Goal: Task Accomplishment & Management: Manage account settings

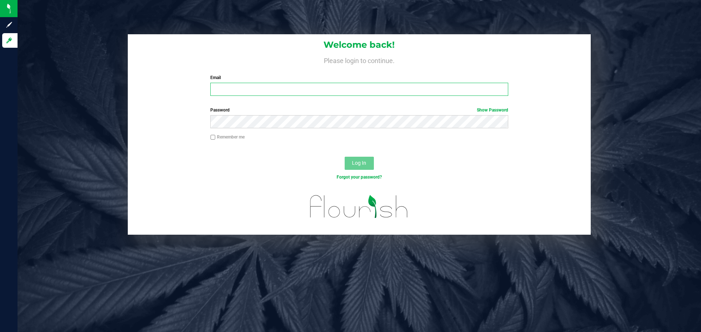
click at [240, 86] on input "Email" at bounding box center [358, 89] width 297 height 13
type input "smiller@liveparallel.com"
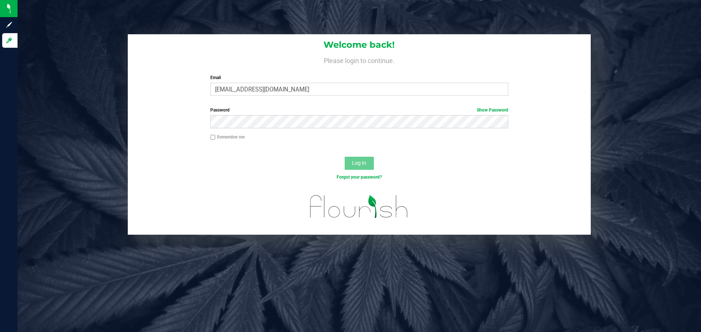
click at [240, 114] on div "Password Show Password" at bounding box center [359, 118] width 308 height 22
click at [344, 157] on button "Log In" at bounding box center [358, 163] width 29 height 13
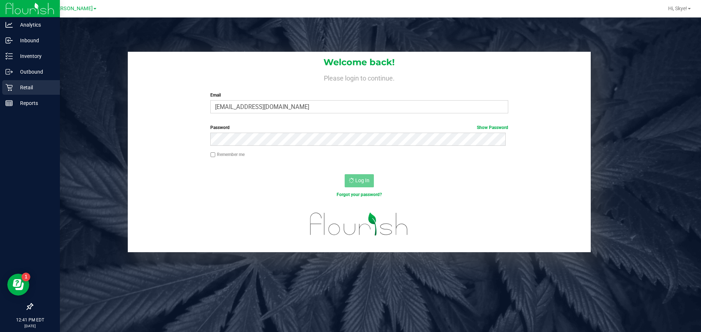
click at [8, 89] on icon at bounding box center [8, 87] width 7 height 7
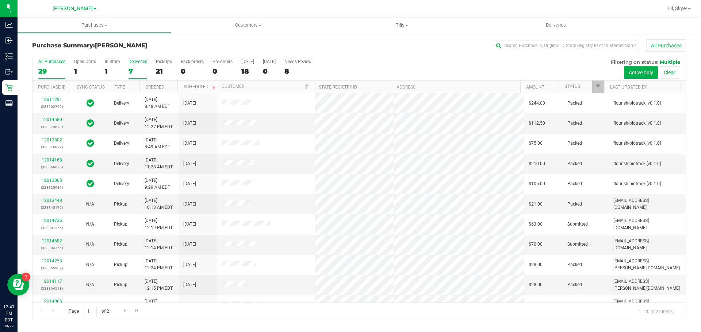
click at [137, 74] on div "7" at bounding box center [137, 71] width 19 height 8
click at [0, 0] on input "Deliveries 7" at bounding box center [0, 0] width 0 height 0
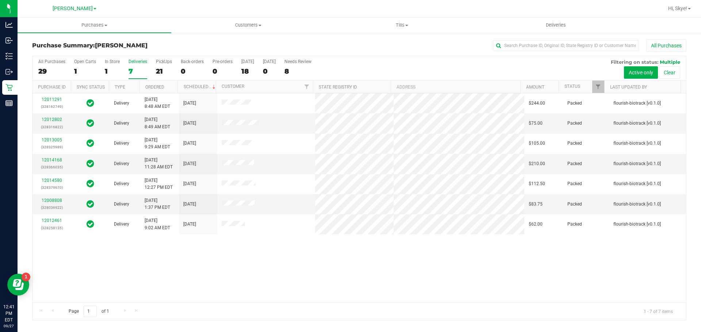
click at [45, 81] on th "Purchase ID" at bounding box center [51, 87] width 38 height 13
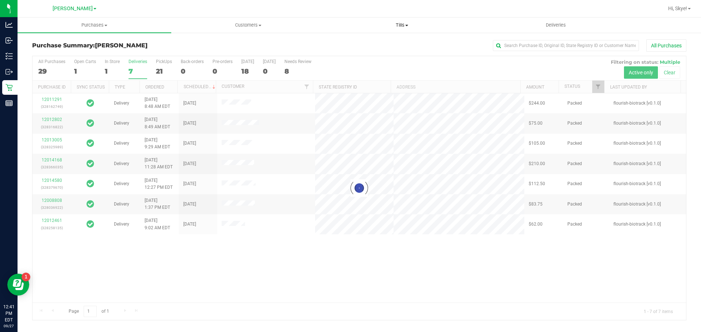
click at [412, 25] on span "Tills" at bounding box center [401, 25] width 153 height 7
click at [367, 42] on span "Manage tills" at bounding box center [349, 44] width 49 height 6
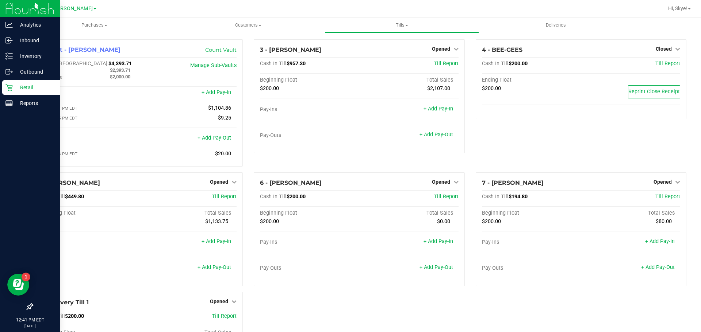
click at [39, 84] on p "Retail" at bounding box center [35, 87] width 44 height 9
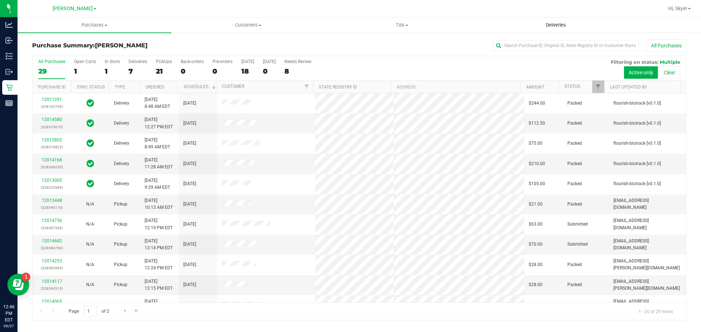
click at [542, 21] on uib-tab-heading "Deliveries" at bounding box center [555, 25] width 153 height 15
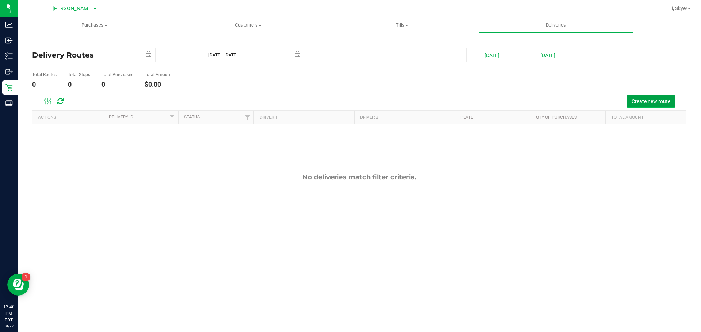
click at [640, 100] on span "Create new route" at bounding box center [650, 102] width 39 height 6
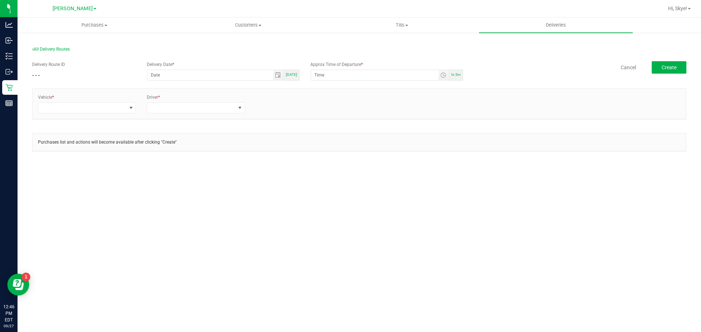
click at [293, 73] on span "[DATE]" at bounding box center [291, 75] width 11 height 4
type input "[DATE]"
click at [444, 76] on span "Toggle time list" at bounding box center [443, 75] width 6 height 6
click at [324, 169] on li "1" at bounding box center [326, 167] width 18 height 10
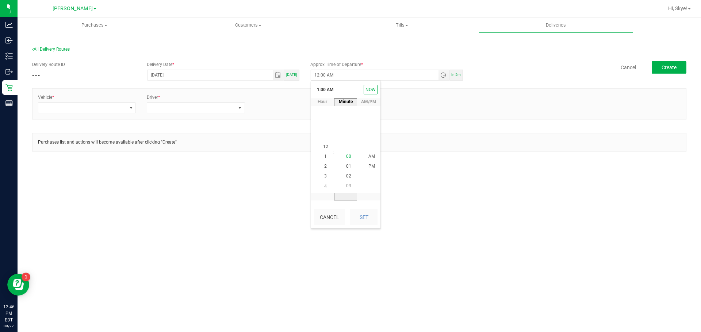
click at [346, 157] on span "00" at bounding box center [348, 156] width 5 height 5
click at [365, 170] on li "PM" at bounding box center [372, 167] width 18 height 10
click at [369, 217] on button "Set" at bounding box center [363, 217] width 27 height 16
type input "1:00 PM"
click at [438, 192] on div "Purchases Summary of purchases Fulfillment All purchases Customers All customer…" at bounding box center [359, 175] width 683 height 315
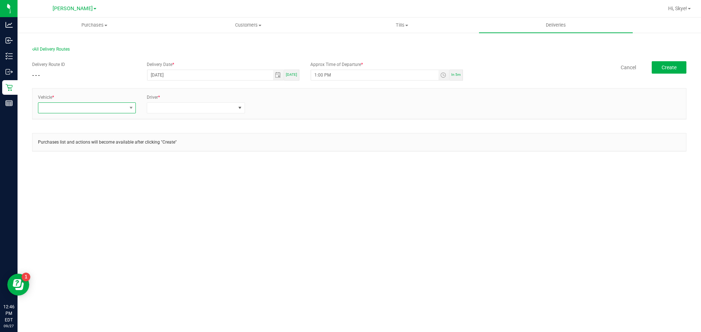
click at [82, 106] on span at bounding box center [82, 108] width 88 height 10
type input "esc"
click at [94, 150] on li "FL-ESCAPE-19" at bounding box center [86, 152] width 97 height 12
click at [173, 112] on span at bounding box center [191, 108] width 88 height 10
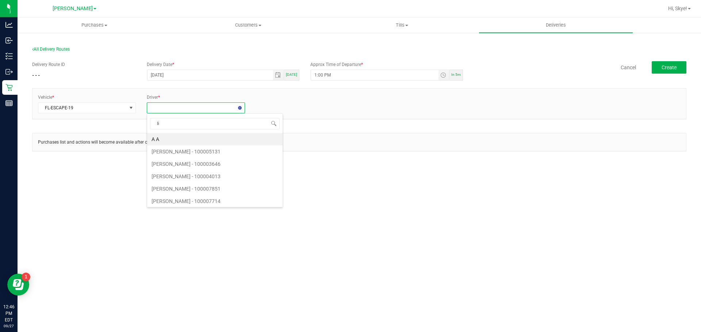
type input "lil"
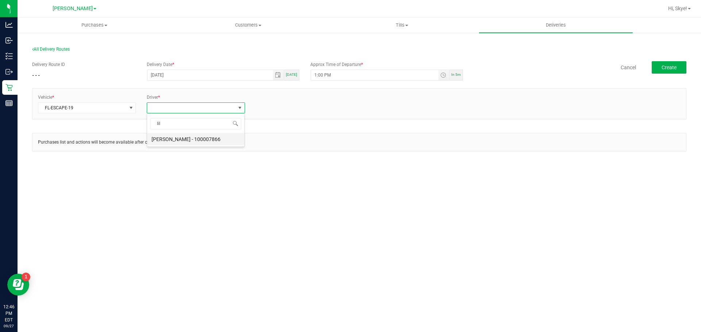
click at [190, 139] on li "[PERSON_NAME] - 100007866" at bounding box center [195, 139] width 97 height 12
click at [265, 108] on link "+ Add Driver" at bounding box center [268, 105] width 24 height 5
click at [265, 108] on span at bounding box center [300, 108] width 88 height 10
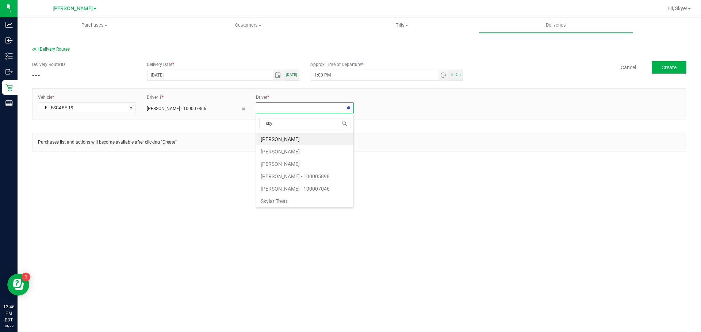
type input "skye"
click at [305, 138] on li "[PERSON_NAME] - 100007046" at bounding box center [304, 139] width 97 height 12
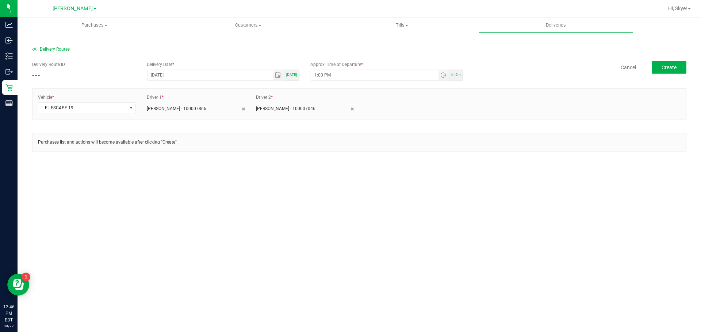
click at [326, 199] on div "Purchases Summary of purchases Fulfillment All purchases Customers All customer…" at bounding box center [359, 175] width 683 height 315
click at [675, 65] on span "Create" at bounding box center [668, 68] width 15 height 6
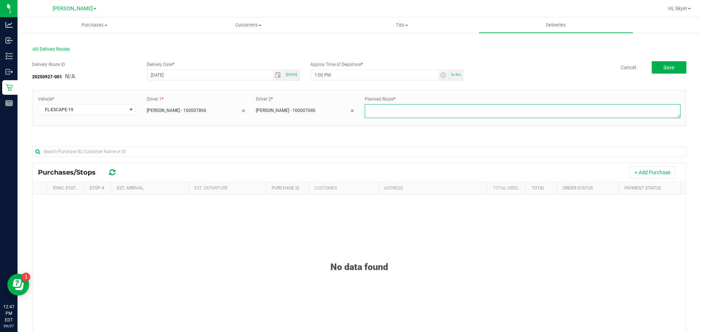
click at [444, 111] on textarea at bounding box center [523, 111] width 316 height 14
type textarea "1-4"
click at [372, 236] on div "No data found" at bounding box center [358, 323] width 653 height 259
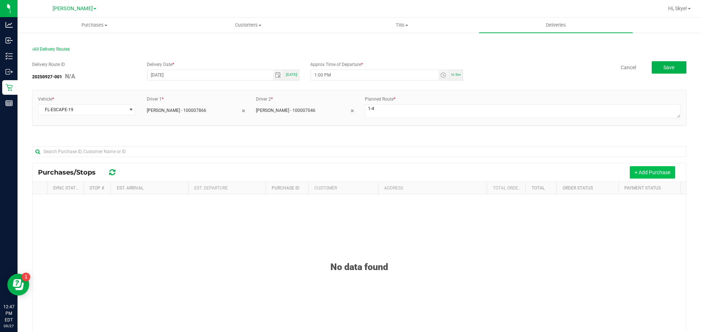
click at [635, 172] on button "+ Add Purchase" at bounding box center [651, 172] width 45 height 12
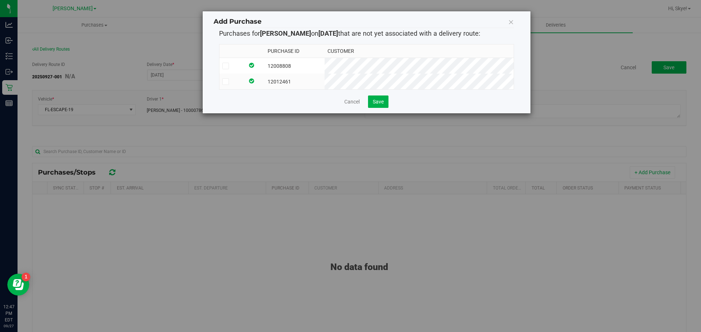
click at [324, 61] on td "12008808" at bounding box center [295, 66] width 60 height 16
click at [324, 81] on td "12012461" at bounding box center [295, 82] width 60 height 16
click at [380, 105] on span "Save" at bounding box center [378, 102] width 11 height 6
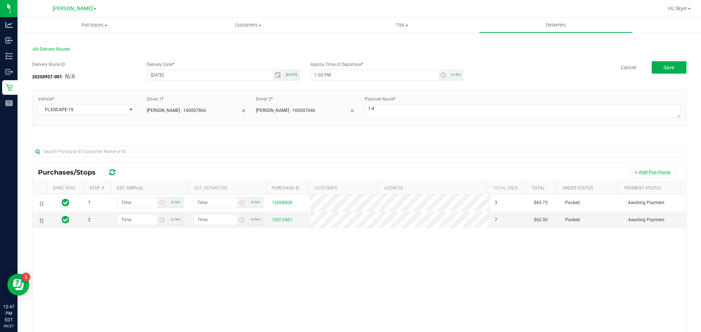
click at [381, 261] on div "1 In 5m In 6m 12008808 3 $83.75 Packed Awaiting Payment 2 In 5m In 6m 12012461 …" at bounding box center [358, 298] width 653 height 209
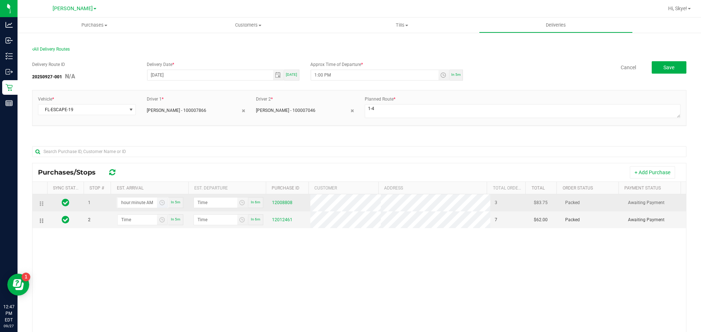
click at [136, 207] on input "hour:minute AM" at bounding box center [138, 203] width 40 height 10
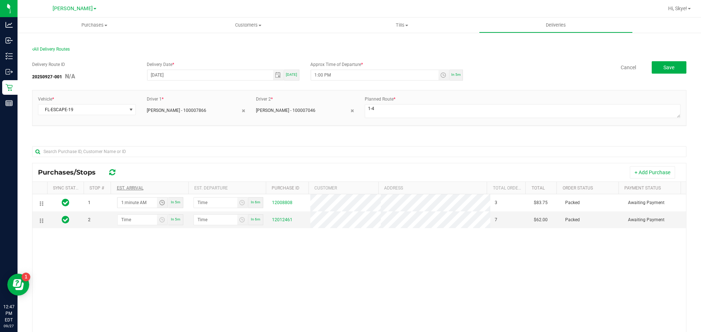
type input "1:03 AM"
type input "1:04 AM"
type input "1:30 AM"
type input "1:31 AM"
type input "1:30 PM"
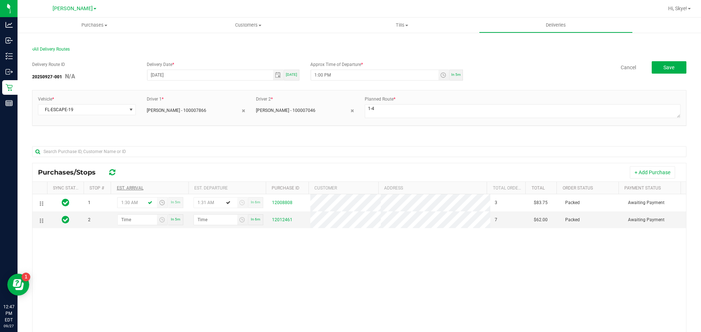
type input "1:31 PM"
type input "1:30 PM"
click at [124, 219] on input "hour:minute AM" at bounding box center [138, 220] width 40 height 10
type input "2:00 AM"
type input "2:01 AM"
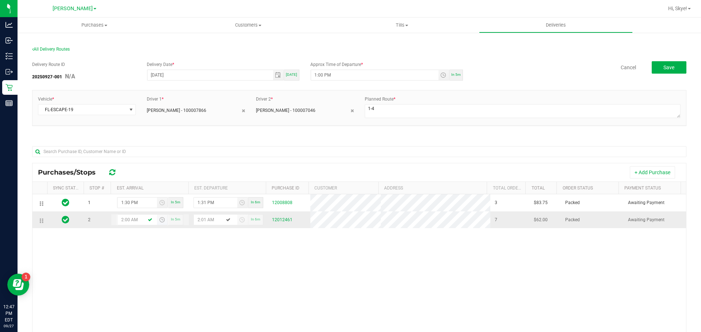
type input "2:00 PM"
type input "2:01 PM"
type input "2:00 PM"
click at [181, 248] on div "1 1:30 PM In 5m 1:31 PM In 6m 12008808 3 $83.75 Packed Awaiting Payment 2 2:00 …" at bounding box center [358, 298] width 653 height 209
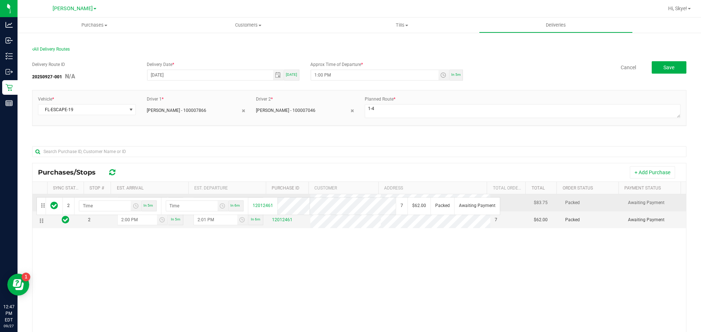
drag, startPoint x: 39, startPoint y: 222, endPoint x: 35, endPoint y: 197, distance: 25.9
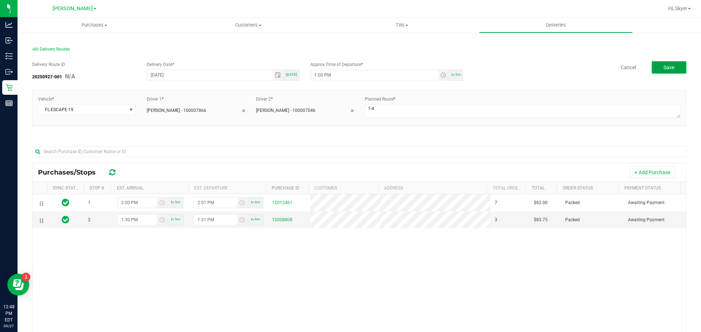
click at [677, 71] on button "Save" at bounding box center [668, 67] width 35 height 12
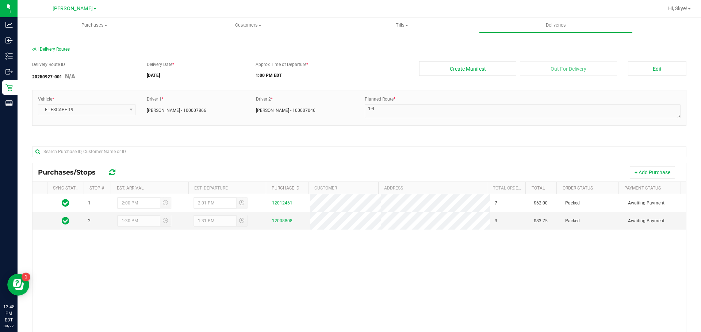
click at [377, 281] on div "1 2:00 PM 2:01 PM 12012461 7 $62.00 Packed Awaiting Payment 2 1:30 PM 1:31 PM 1…" at bounding box center [358, 298] width 653 height 209
click at [473, 134] on div "Delivery Route ID 20250927-001 N/A Delivery Date * [DATE] Approx Time of Depart…" at bounding box center [359, 241] width 654 height 371
click at [358, 134] on div "Delivery Route ID 20250927-001 N/A Delivery Date * [DATE] Approx Time of Depart…" at bounding box center [359, 241] width 654 height 371
click at [438, 67] on button "Create Manifest" at bounding box center [467, 68] width 97 height 15
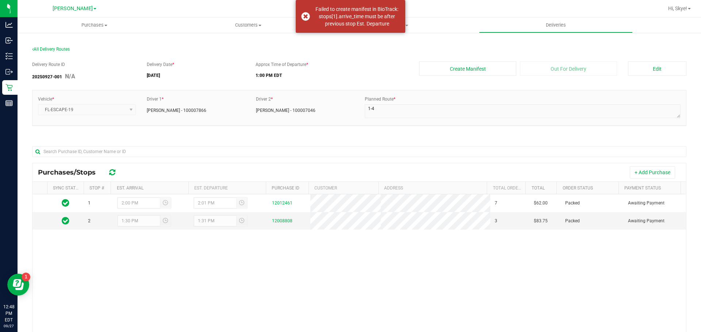
click at [371, 60] on div "Delivery Route ID 20250927-001 N/A Delivery Date * [DATE] Approx Time of Depart…" at bounding box center [359, 241] width 654 height 371
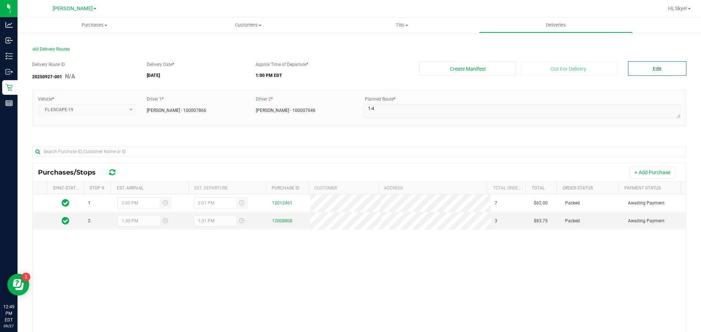
click at [661, 69] on button "Edit" at bounding box center [657, 68] width 58 height 15
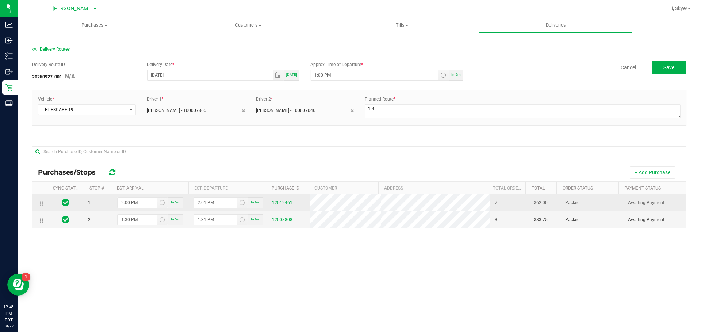
click at [138, 196] on td "2:00 PM In 5m" at bounding box center [150, 202] width 78 height 17
click at [139, 204] on input "2:00 PM" at bounding box center [138, 203] width 40 height 10
type input "3:00 PM"
type input "3:01 PM"
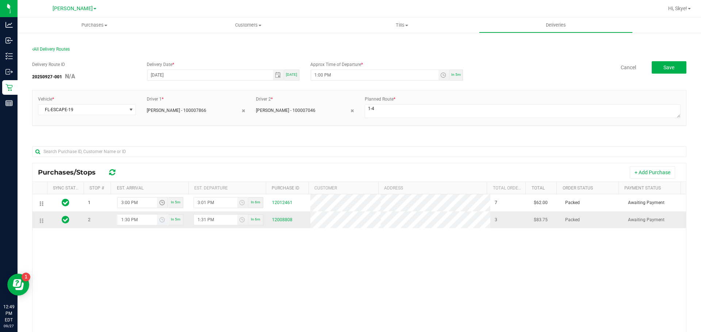
click at [154, 261] on div "1 3:00 PM In 5m 3:01 PM In 6m 12012461 7 $62.00 Packed Awaiting Payment 2 1:30 …" at bounding box center [358, 298] width 653 height 209
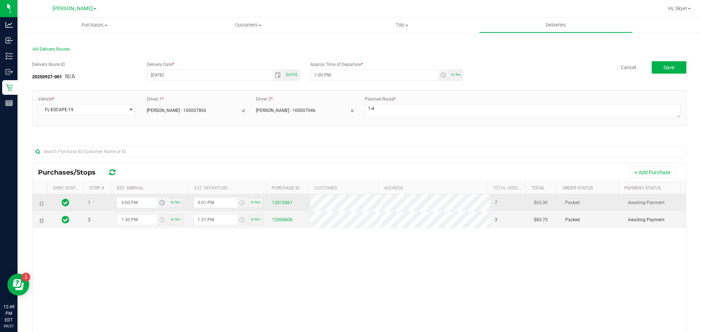
click at [159, 203] on span "Toggle time list" at bounding box center [162, 203] width 6 height 6
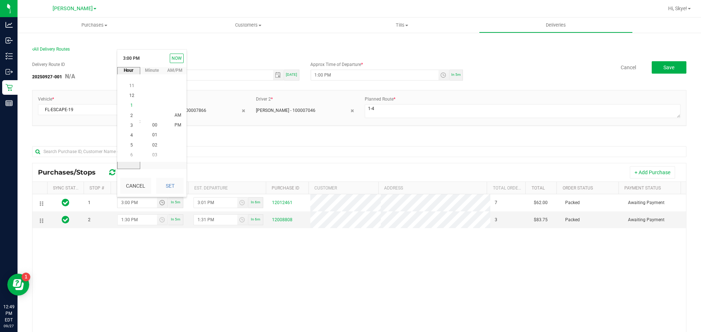
click at [131, 107] on li "1" at bounding box center [132, 106] width 18 height 10
click at [152, 116] on span "30" at bounding box center [154, 115] width 5 height 5
click at [170, 130] on li "PM" at bounding box center [178, 126] width 18 height 10
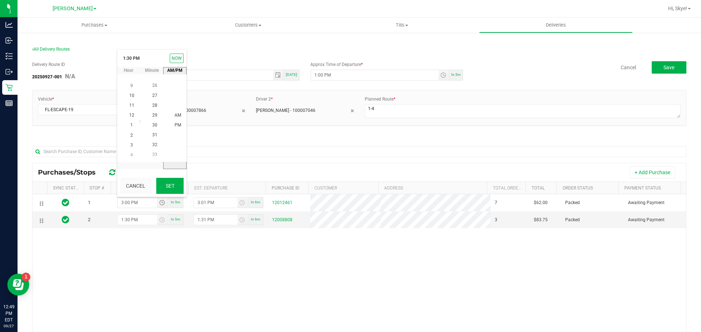
click at [162, 188] on button "Set" at bounding box center [169, 186] width 27 height 16
type input "1:30 PM"
click at [112, 279] on div "1 1:30 PM In 5m 3:01 PM In 6m 12012461 7 $62.00 Packed Awaiting Payment 2 1:30 …" at bounding box center [358, 298] width 653 height 209
click at [160, 223] on span "Toggle time list" at bounding box center [162, 220] width 6 height 6
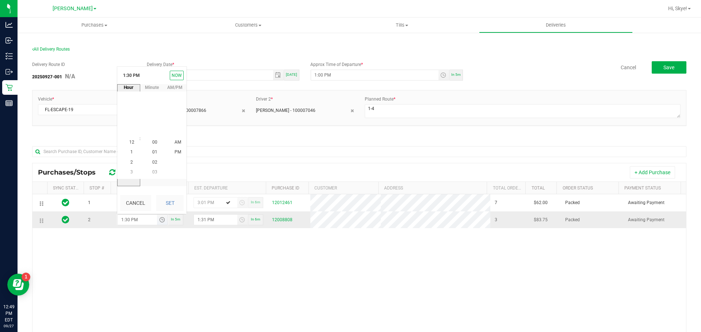
scroll to position [10, 0]
click at [130, 153] on span "2" at bounding box center [131, 152] width 3 height 5
click at [153, 144] on span "00" at bounding box center [154, 142] width 5 height 5
click at [178, 142] on span "PM" at bounding box center [177, 142] width 7 height 5
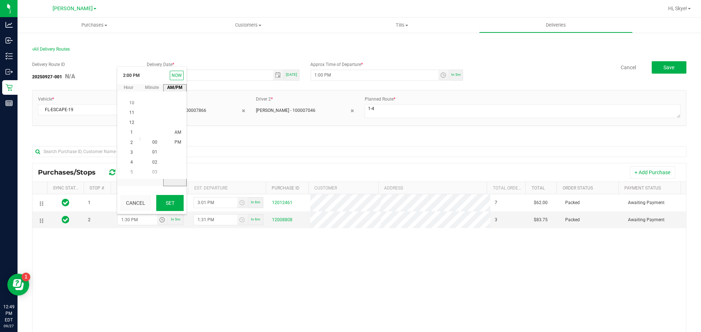
click at [173, 211] on button "Set" at bounding box center [169, 203] width 27 height 16
type input "2:00 PM"
type input "2:01 PM"
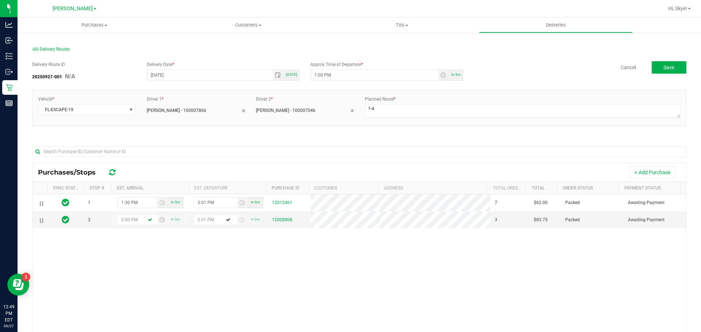
click at [240, 275] on div "1 1:30 PM In 5m 3:01 PM In 6m 12012461 7 $62.00 Packed Awaiting Payment 2 2:00 …" at bounding box center [358, 298] width 653 height 209
click at [654, 69] on button "Save" at bounding box center [668, 67] width 35 height 12
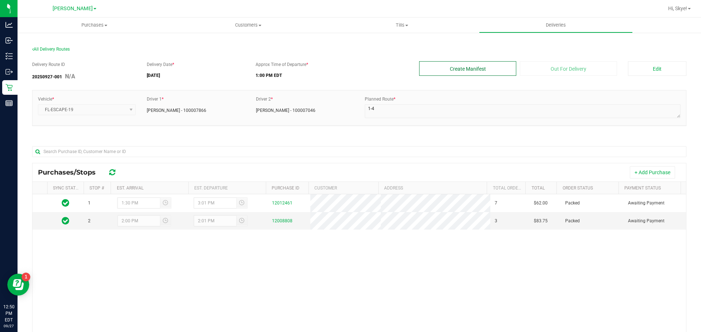
click at [461, 76] on button "Create Manifest" at bounding box center [467, 68] width 97 height 15
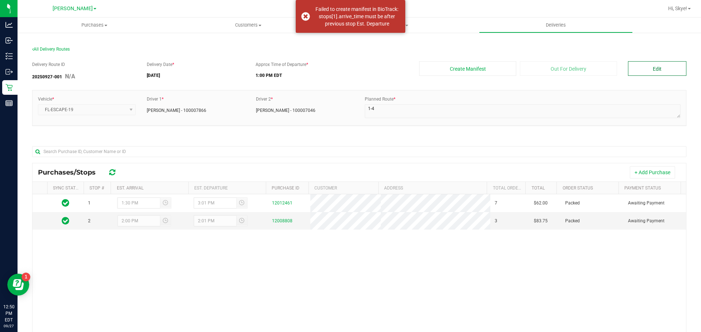
click at [658, 75] on button "Edit" at bounding box center [657, 68] width 58 height 15
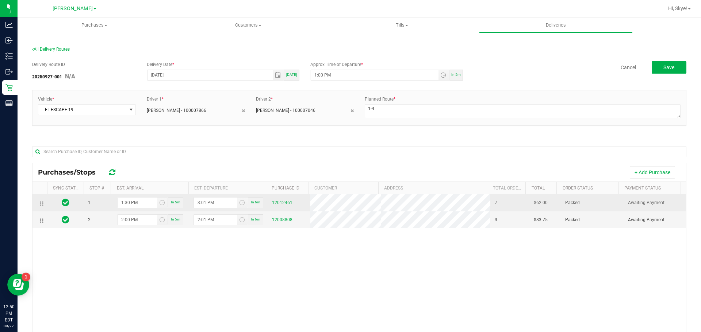
click at [253, 205] on div "In 6m" at bounding box center [255, 202] width 15 height 11
type input "12:55 PM"
type input "12:56 PM"
click at [161, 202] on span "Toggle time list" at bounding box center [162, 203] width 6 height 6
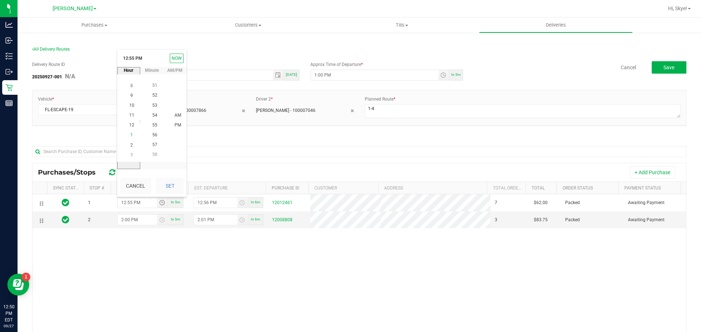
click at [136, 134] on li "1" at bounding box center [132, 136] width 18 height 10
click at [152, 127] on span "30" at bounding box center [154, 125] width 5 height 5
click at [178, 127] on span "PM" at bounding box center [177, 125] width 7 height 5
click at [176, 193] on button "Set" at bounding box center [169, 186] width 27 height 16
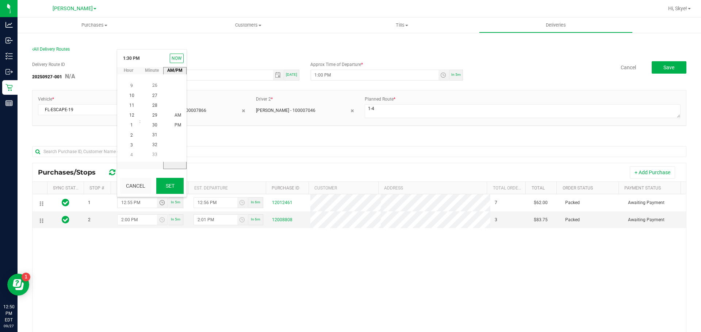
type input "1:30 PM"
type input "1:31 PM"
click at [167, 258] on div "1 1:30 PM In 5m 1:31 PM In 6m 12012461 7 $62.00 Packed Awaiting Payment 2 2:00 …" at bounding box center [358, 298] width 653 height 209
click at [670, 64] on button "Save" at bounding box center [668, 67] width 35 height 12
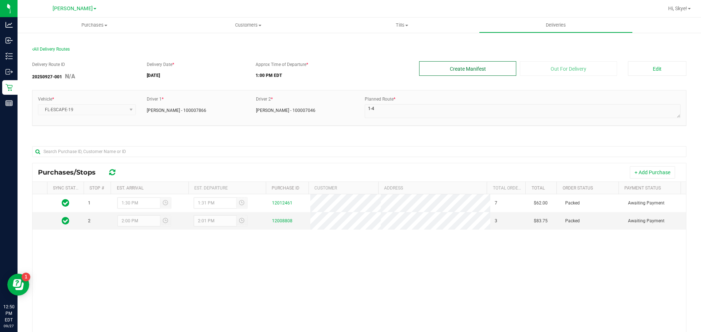
click at [478, 74] on button "Create Manifest" at bounding box center [467, 68] width 97 height 15
click at [647, 67] on button "Edit" at bounding box center [657, 68] width 58 height 15
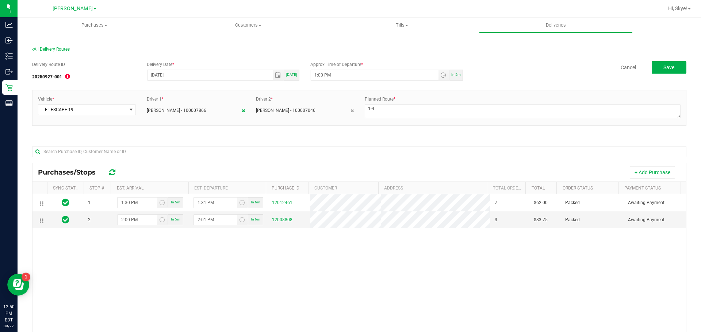
click at [242, 112] on icon at bounding box center [243, 111] width 3 height 4
click at [269, 109] on link "+ Add Driver" at bounding box center [268, 107] width 24 height 5
click at [270, 109] on span at bounding box center [300, 110] width 88 height 10
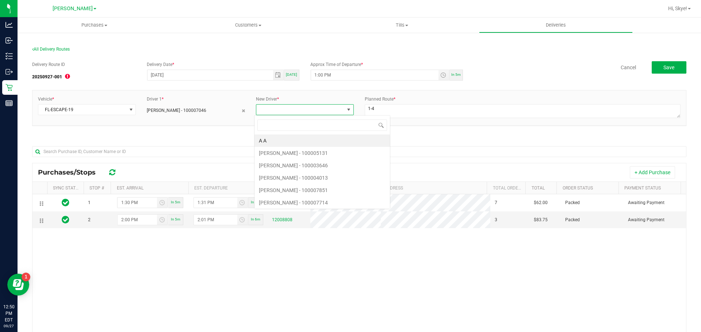
scroll to position [11, 97]
type input "lil"
click at [294, 143] on li "[PERSON_NAME] - 100007866" at bounding box center [302, 141] width 96 height 12
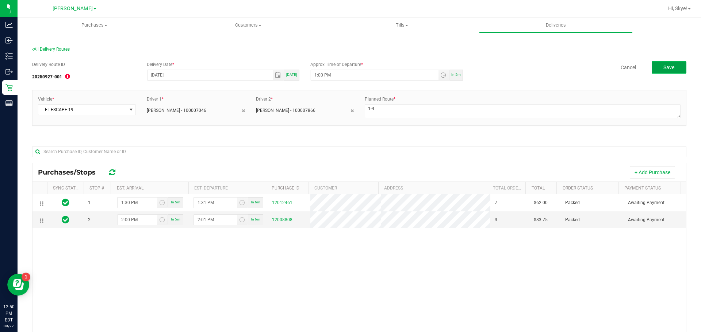
click at [668, 66] on span "Save" at bounding box center [668, 68] width 11 height 6
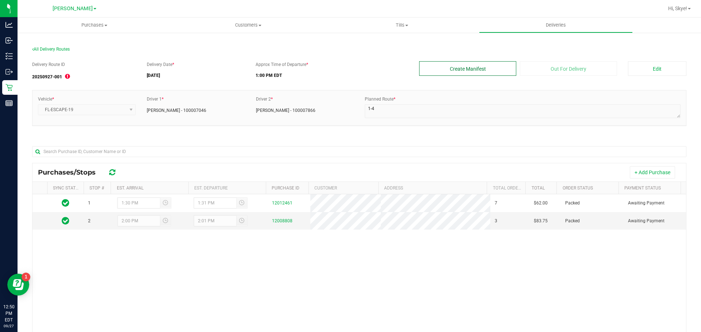
click at [460, 67] on button "Create Manifest" at bounding box center [467, 68] width 97 height 15
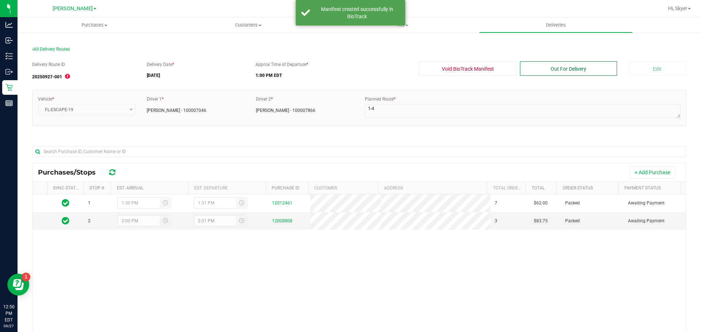
click at [552, 69] on button "Out For Delivery" at bounding box center [568, 68] width 97 height 15
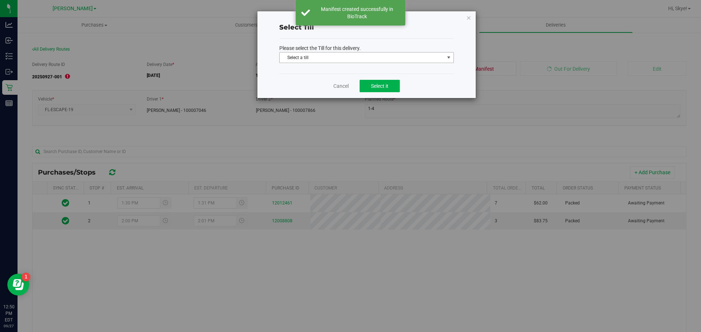
click at [342, 57] on span "Select a till" at bounding box center [362, 58] width 165 height 10
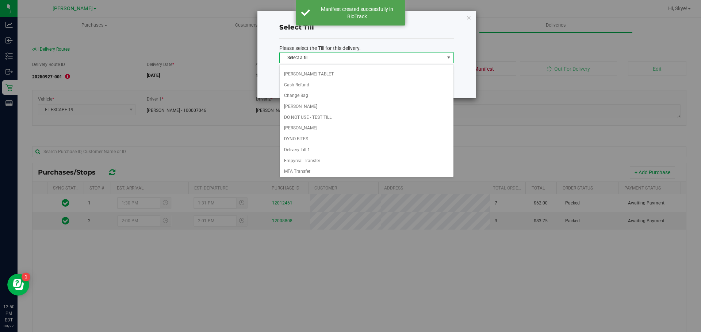
scroll to position [107, 0]
click at [305, 125] on li "Delivery Till 1" at bounding box center [367, 127] width 174 height 11
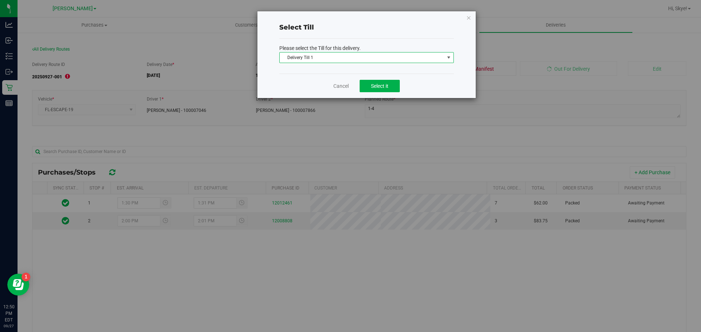
click at [423, 83] on div "Cancel Select it" at bounding box center [366, 86] width 174 height 24
click at [378, 83] on span "Select it" at bounding box center [380, 86] width 18 height 6
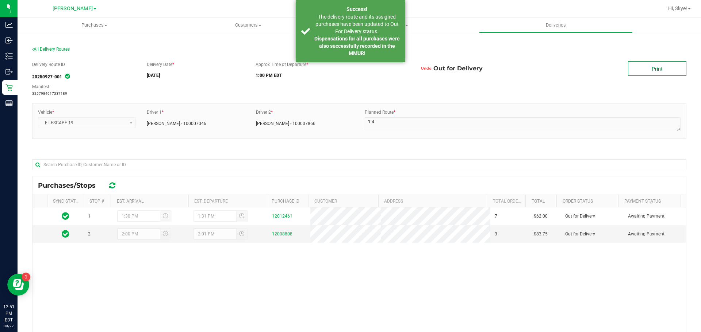
click at [652, 69] on link "Print" at bounding box center [657, 68] width 58 height 15
